Goal: Task Accomplishment & Management: Use online tool/utility

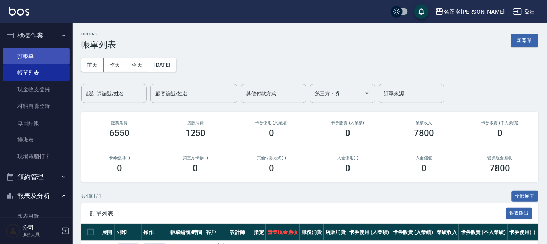
click at [49, 56] on link "打帳單" at bounding box center [36, 56] width 67 height 17
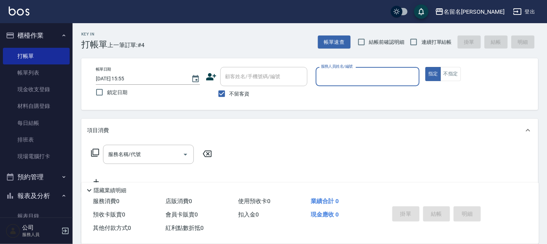
click at [367, 82] on div "服務人員姓名/編號" at bounding box center [368, 76] width 104 height 19
click at [367, 80] on input "服務人員姓名/編號" at bounding box center [368, 76] width 98 height 13
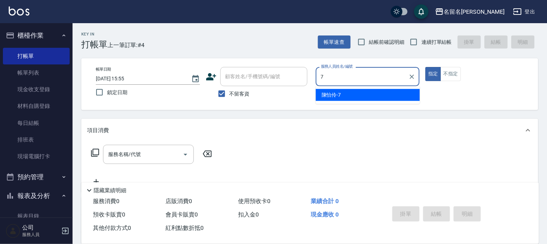
type input "陳怡伶-7"
type button "true"
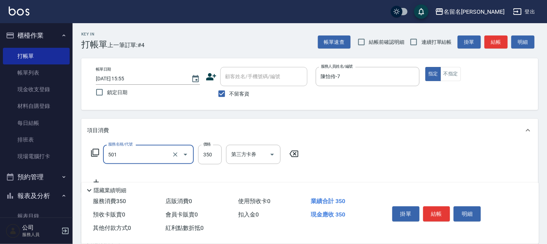
type input "P.S洗髮(501)"
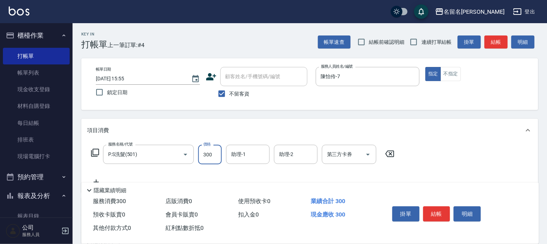
type input "300"
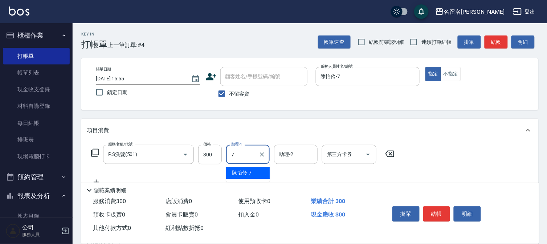
type input "陳怡伶-7"
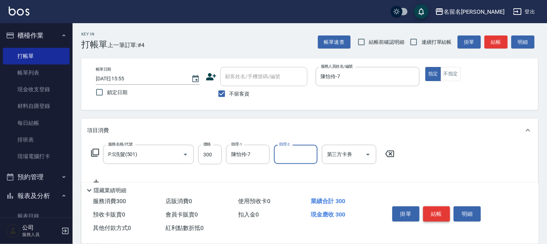
click at [436, 213] on button "結帳" at bounding box center [436, 214] width 27 height 15
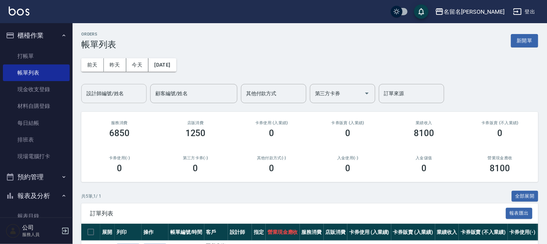
click at [109, 92] on input "設計師編號/姓名" at bounding box center [113, 93] width 59 height 13
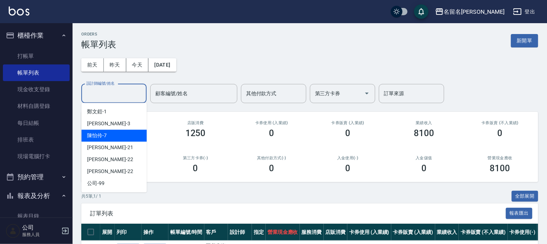
click at [116, 133] on div "[PERSON_NAME]-7" at bounding box center [113, 136] width 65 height 12
type input "陳怡伶-7"
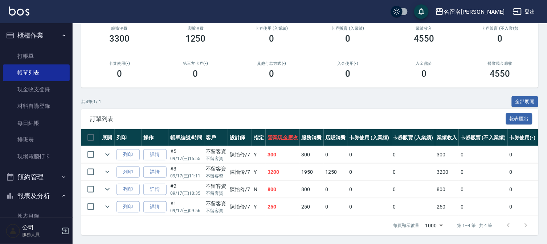
scroll to position [139, 0]
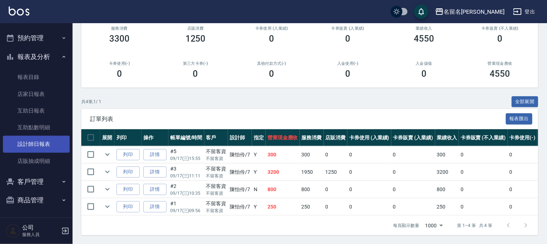
click at [42, 140] on link "設計師日報表" at bounding box center [36, 144] width 67 height 17
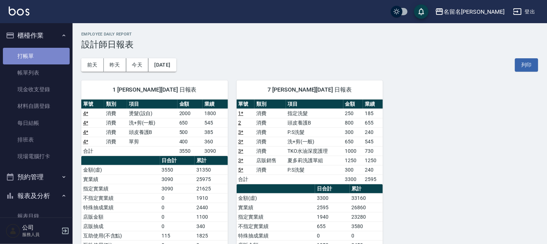
click at [37, 58] on link "打帳單" at bounding box center [36, 56] width 67 height 17
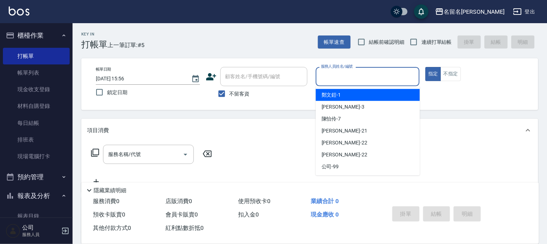
click at [357, 78] on input "服務人員姓名/編號" at bounding box center [368, 76] width 98 height 13
click at [353, 95] on div "[PERSON_NAME]-1" at bounding box center [368, 95] width 104 height 12
type input "[PERSON_NAME]-1"
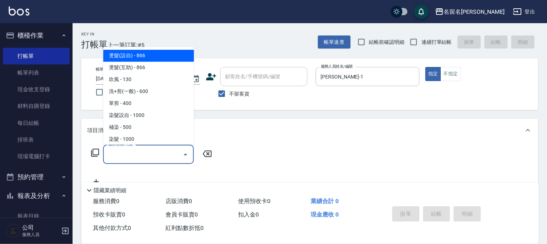
click at [106, 157] on input "服務名稱/代號" at bounding box center [142, 154] width 73 height 13
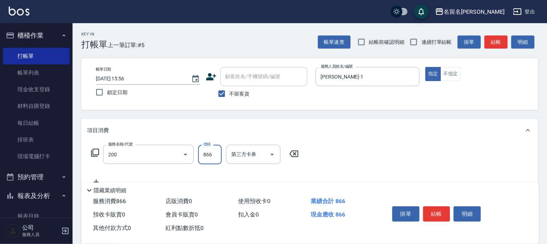
type input "燙髮(設自)(200)"
click at [216, 157] on input "866" at bounding box center [210, 155] width 24 height 20
type input "2000"
click at [434, 210] on button "結帳" at bounding box center [436, 214] width 27 height 15
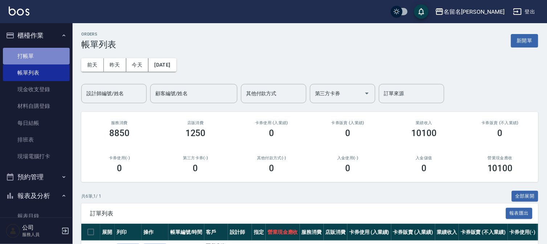
click at [45, 59] on link "打帳單" at bounding box center [36, 56] width 67 height 17
